Goal: Information Seeking & Learning: Learn about a topic

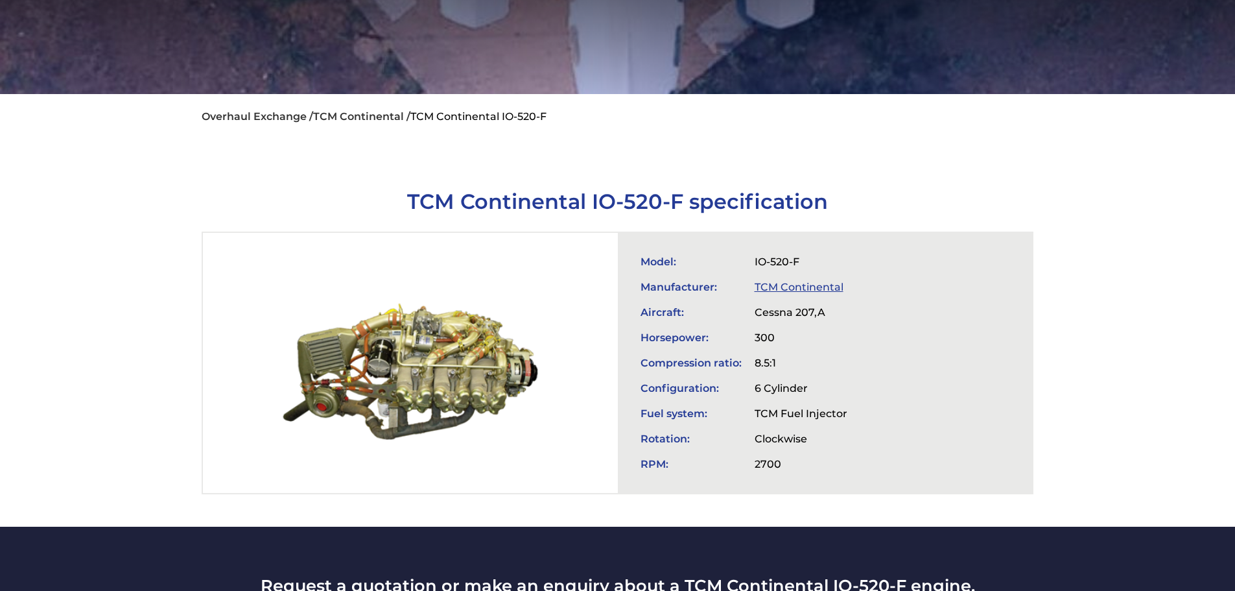
scroll to position [259, 0]
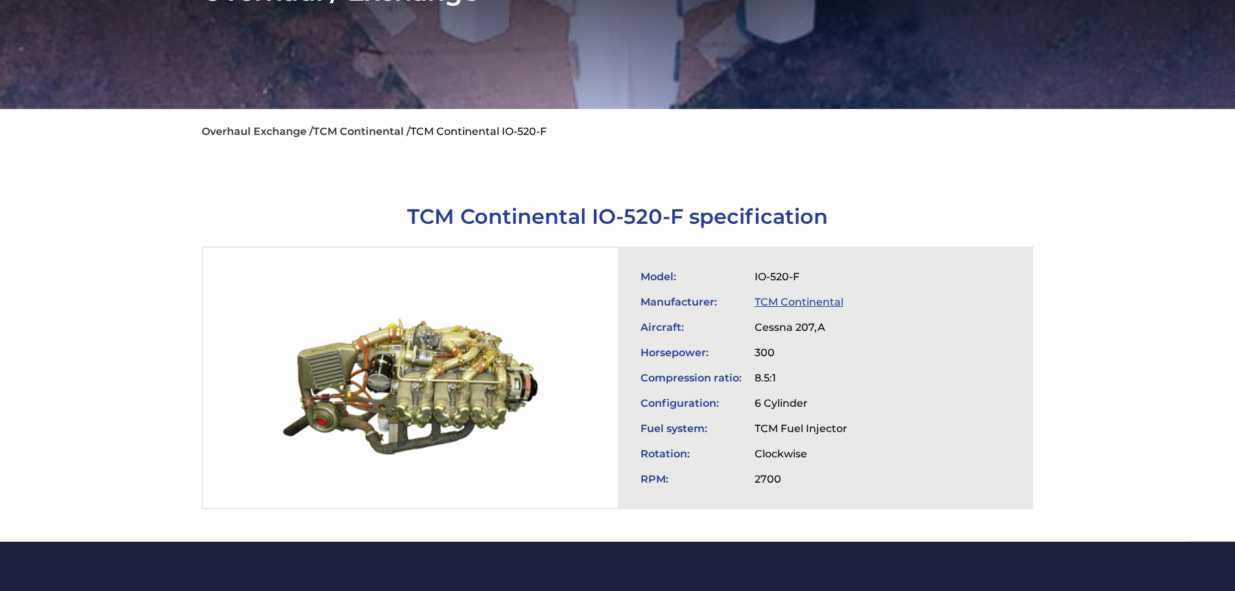
click at [788, 296] on link "TCM Continental" at bounding box center [799, 302] width 89 height 12
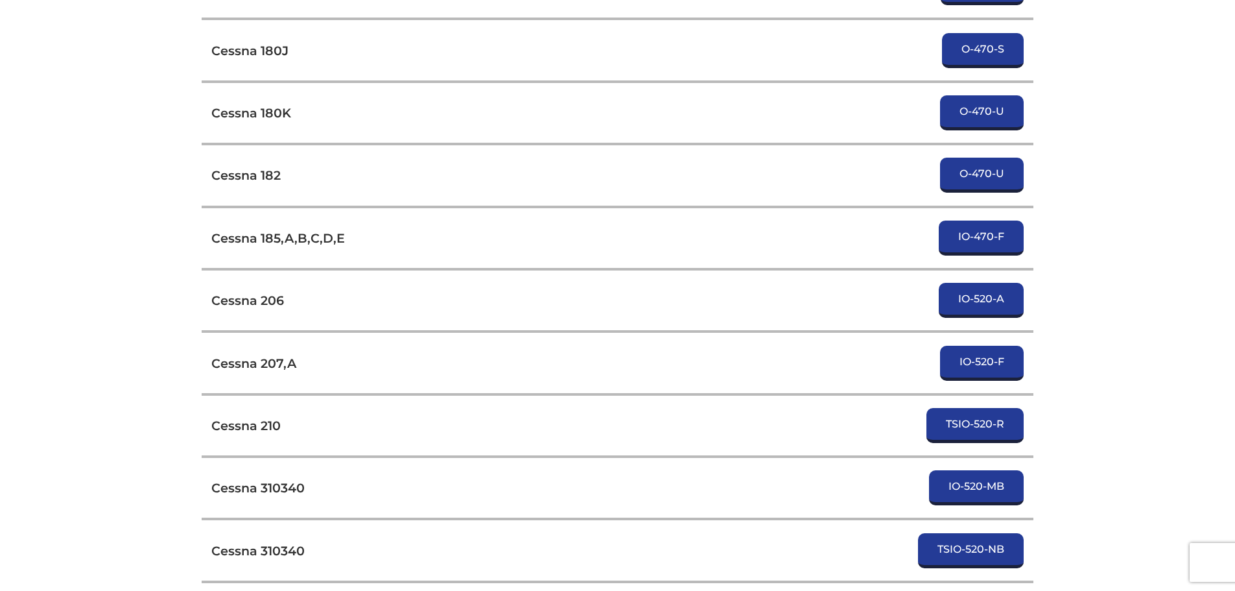
scroll to position [3566, 0]
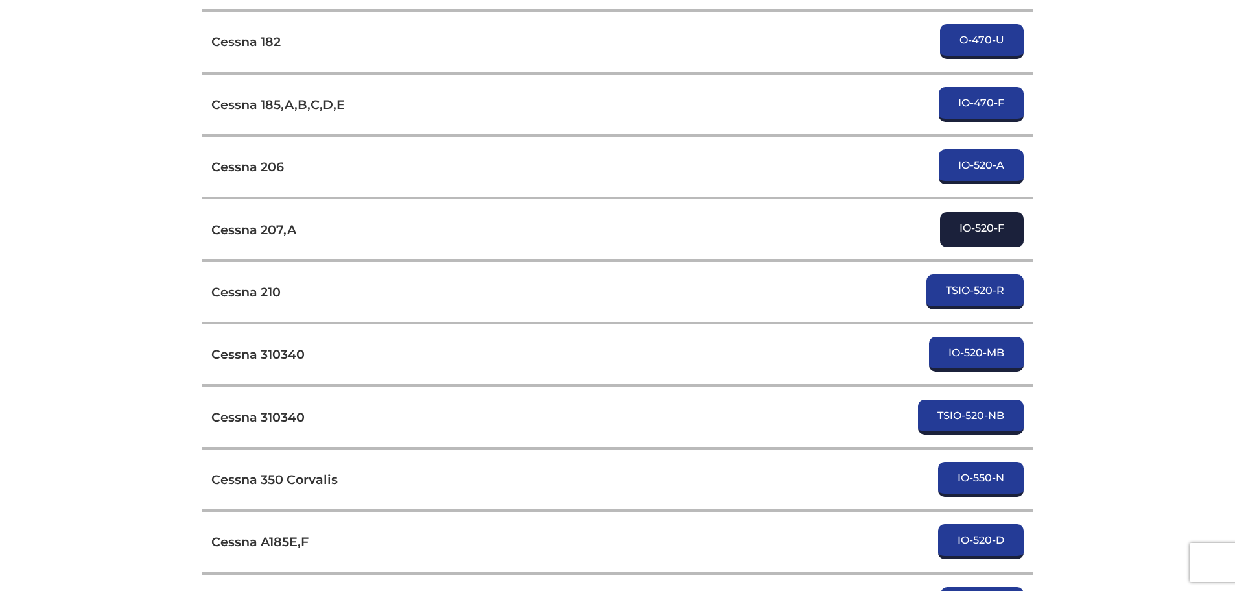
click at [957, 230] on link "IO-520-F" at bounding box center [982, 229] width 84 height 35
